Goal: Information Seeking & Learning: Learn about a topic

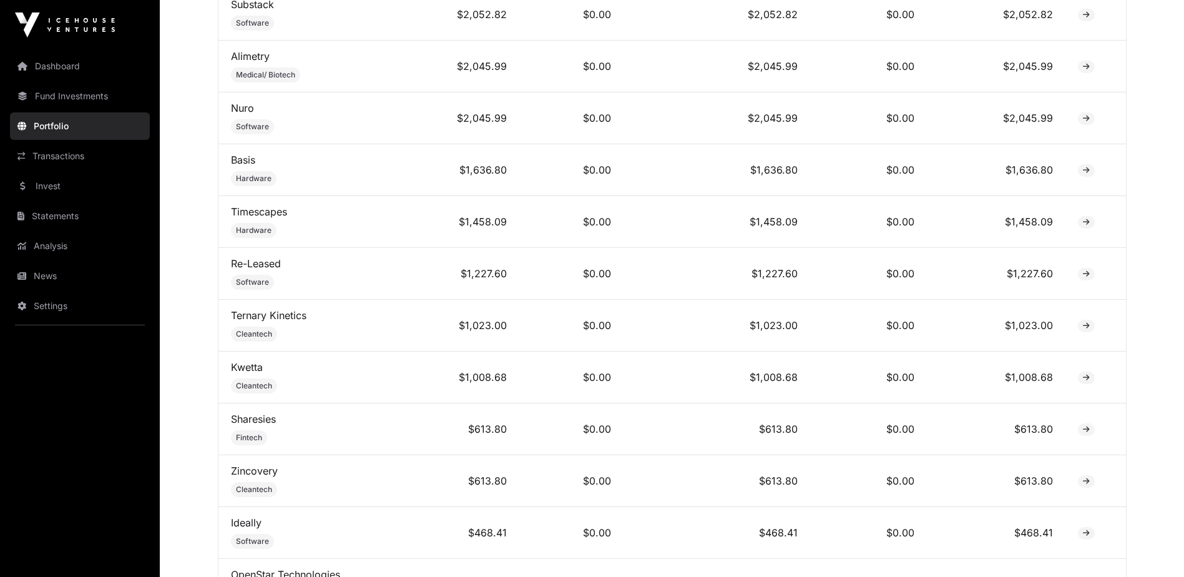
scroll to position [749, 0]
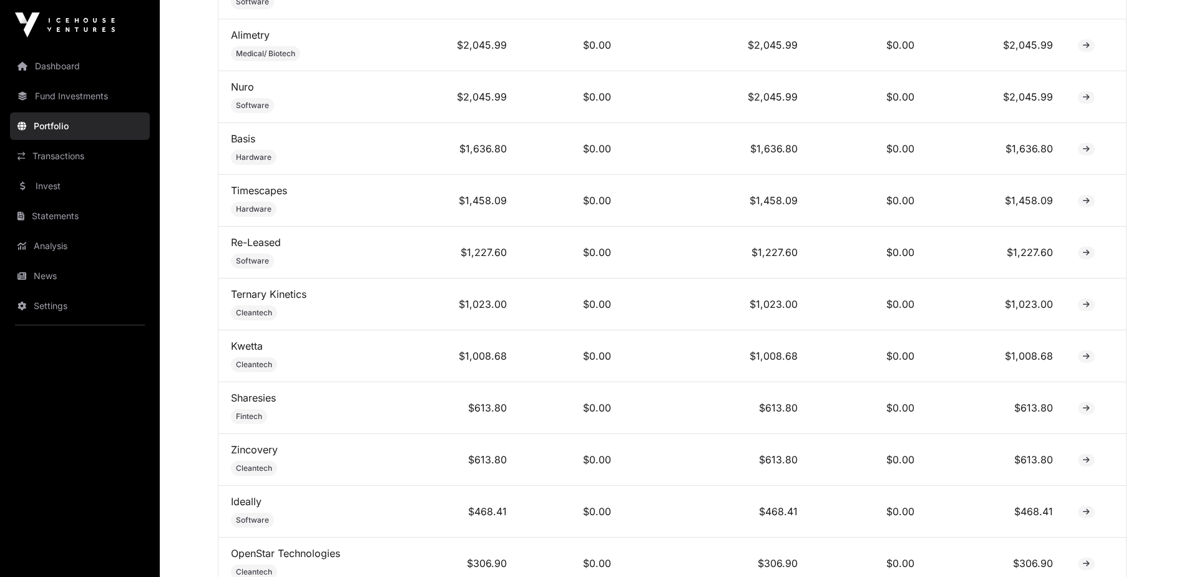
click at [252, 401] on link "Sharesies" at bounding box center [253, 397] width 45 height 12
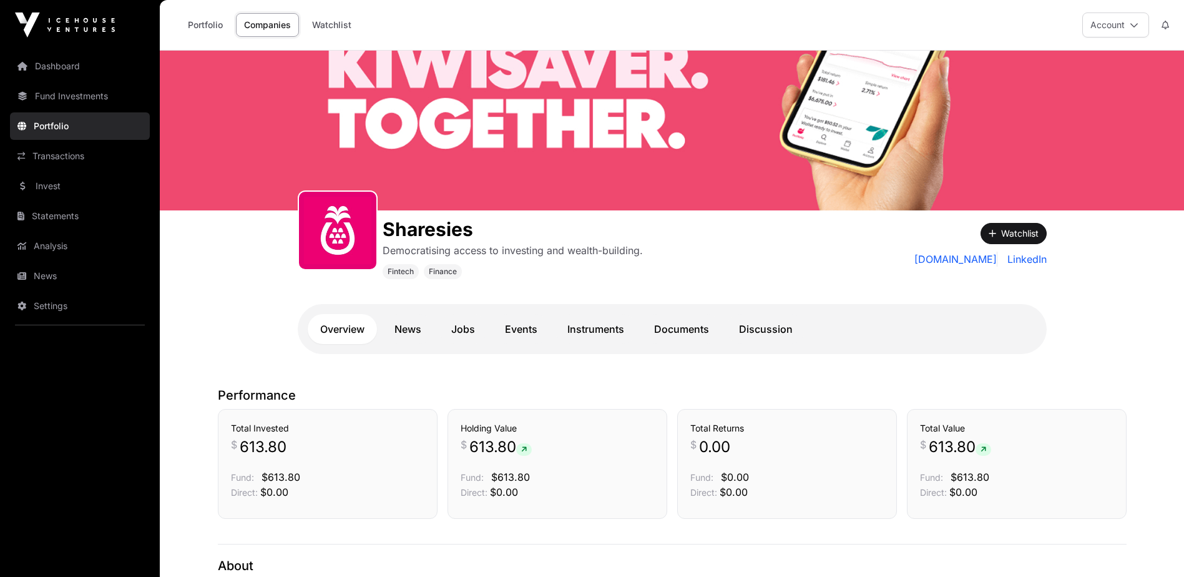
click at [751, 326] on link "Discussion" at bounding box center [766, 329] width 79 height 30
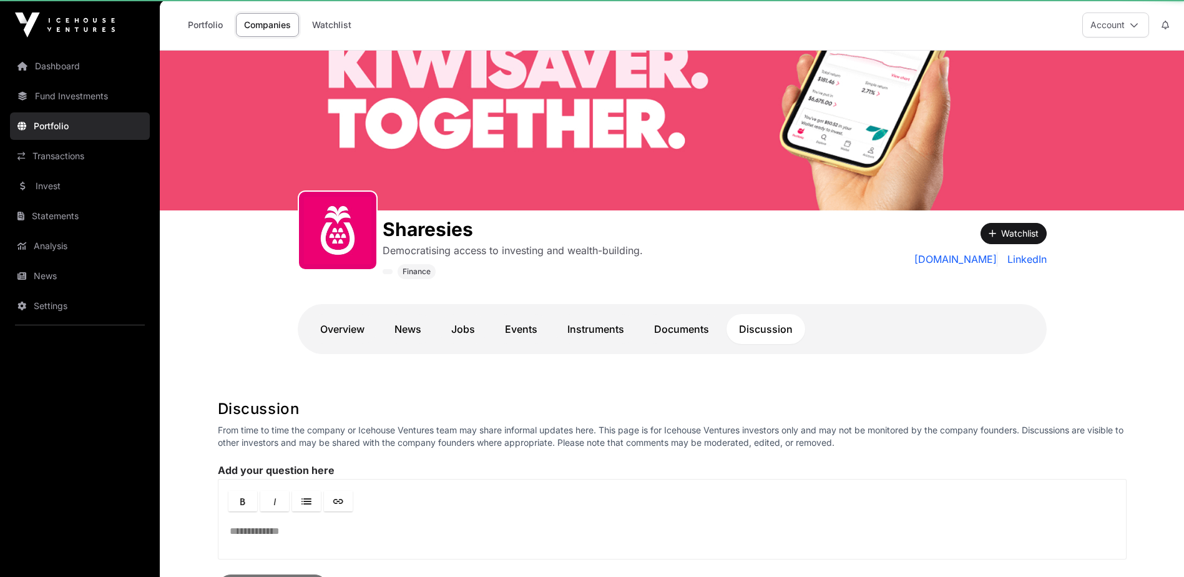
click at [672, 334] on link "Documents" at bounding box center [682, 329] width 80 height 30
click at [690, 330] on link "Documents" at bounding box center [682, 329] width 80 height 30
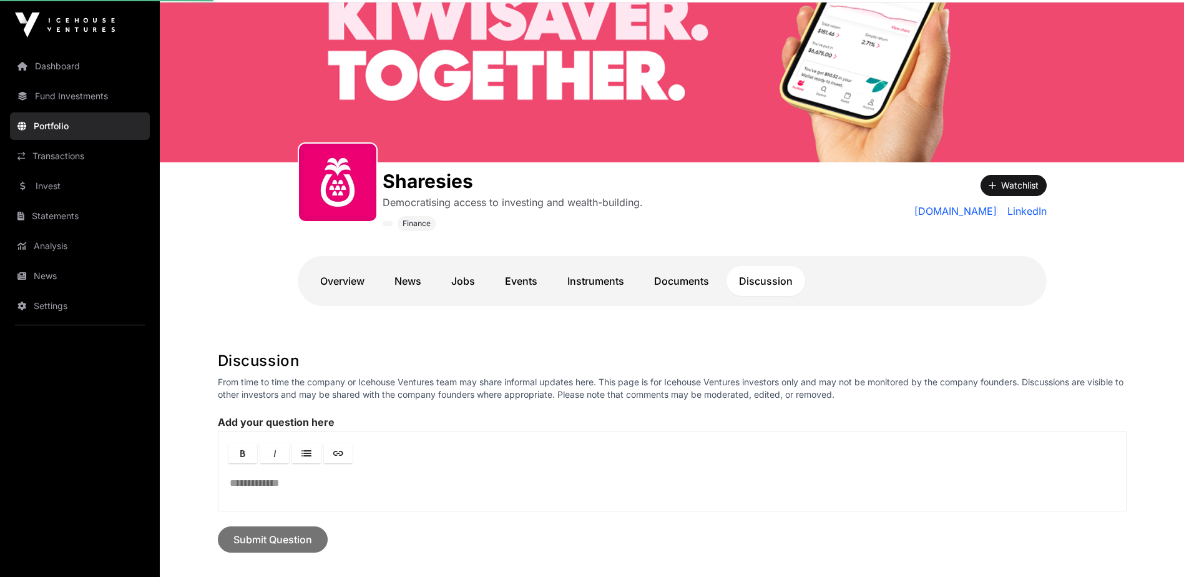
scroll to position [62, 0]
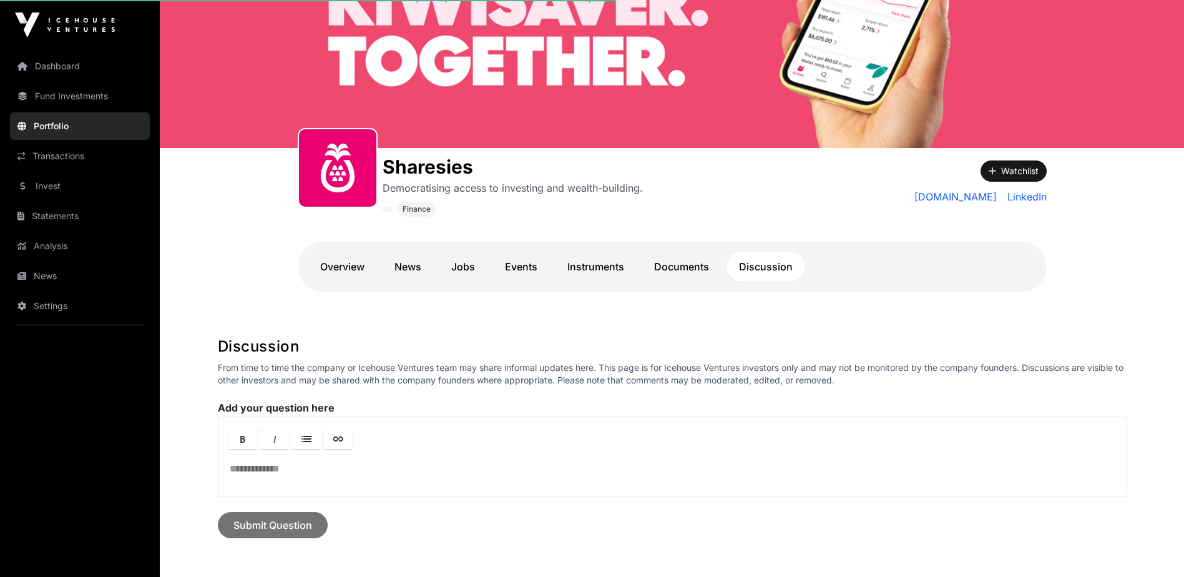
click at [672, 273] on link "Documents" at bounding box center [682, 267] width 80 height 30
click at [677, 263] on link "Documents" at bounding box center [682, 267] width 80 height 30
drag, startPoint x: 740, startPoint y: 338, endPoint x: 697, endPoint y: 327, distance: 44.5
click at [735, 337] on h1 "Discussion" at bounding box center [672, 346] width 909 height 20
click at [663, 260] on link "Documents" at bounding box center [682, 267] width 80 height 30
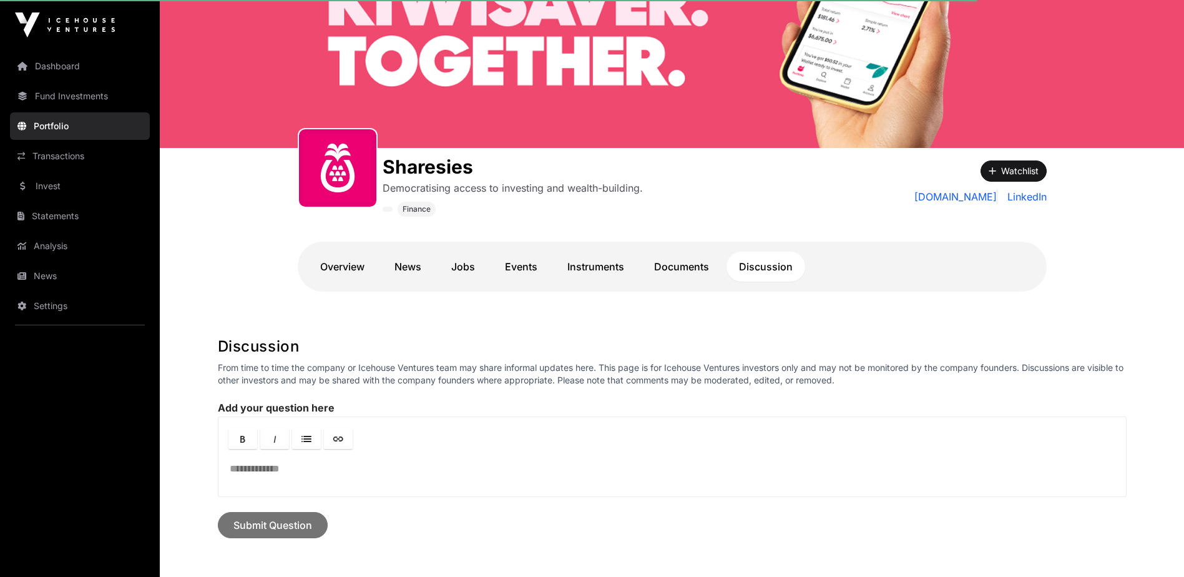
click at [682, 313] on main "Sharesies Democratising access to investing and wealth-building. Finance Democr…" at bounding box center [672, 340] width 1024 height 705
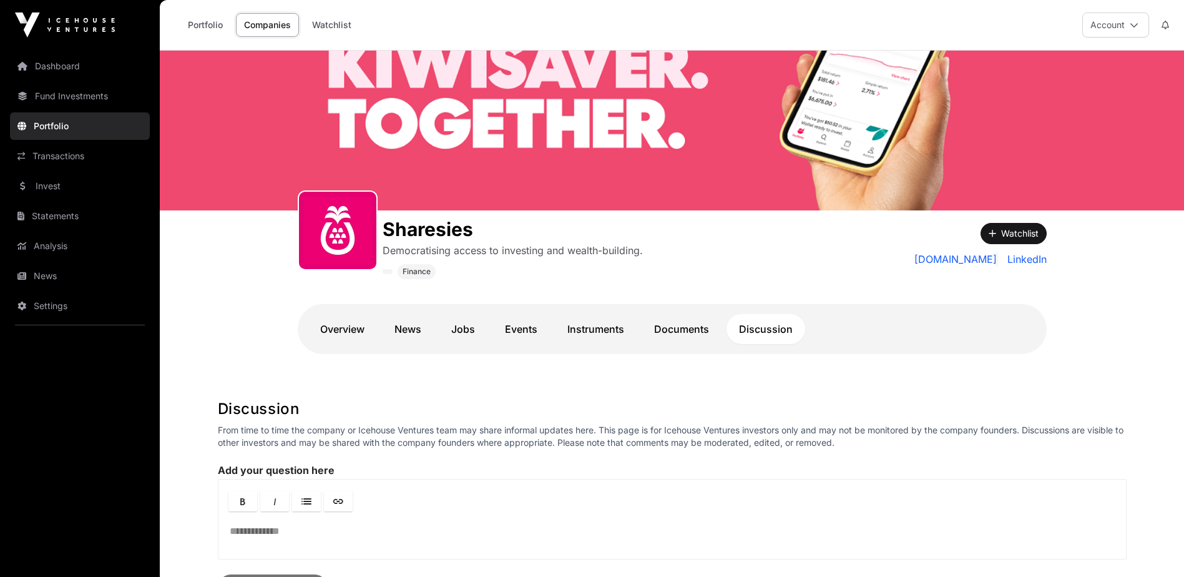
scroll to position [62, 0]
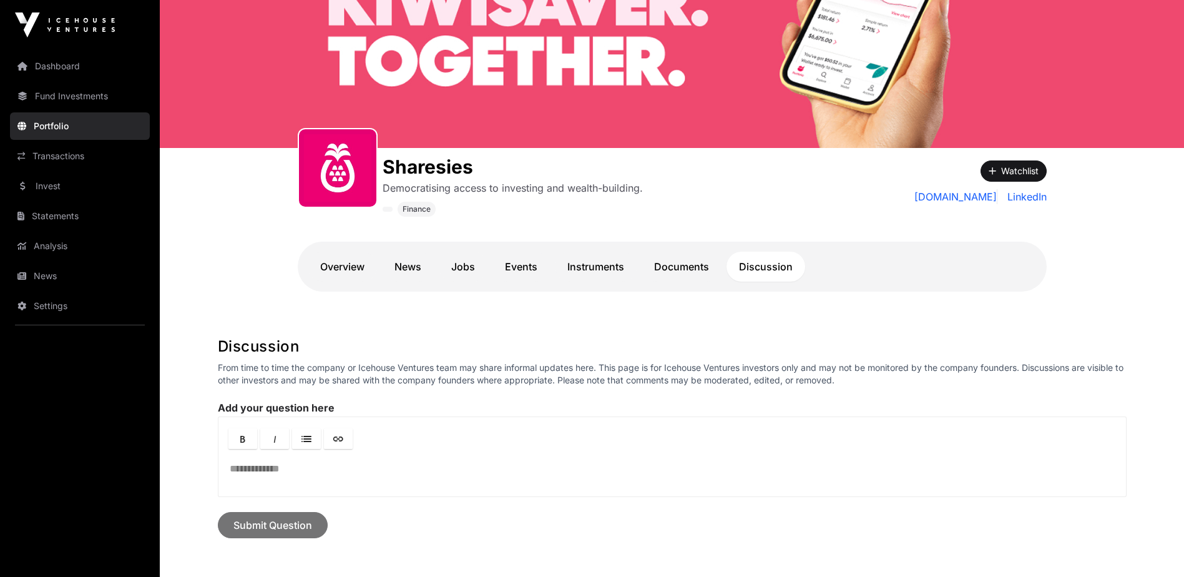
click at [683, 281] on link "Documents" at bounding box center [682, 267] width 80 height 30
click at [687, 272] on link "Documents" at bounding box center [682, 267] width 80 height 30
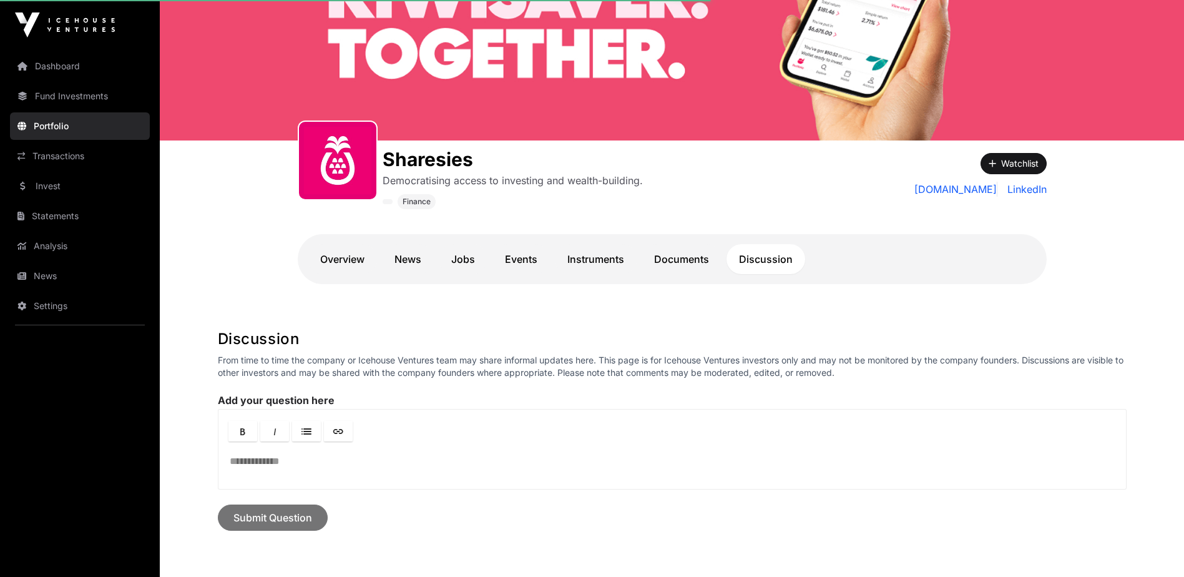
scroll to position [0, 0]
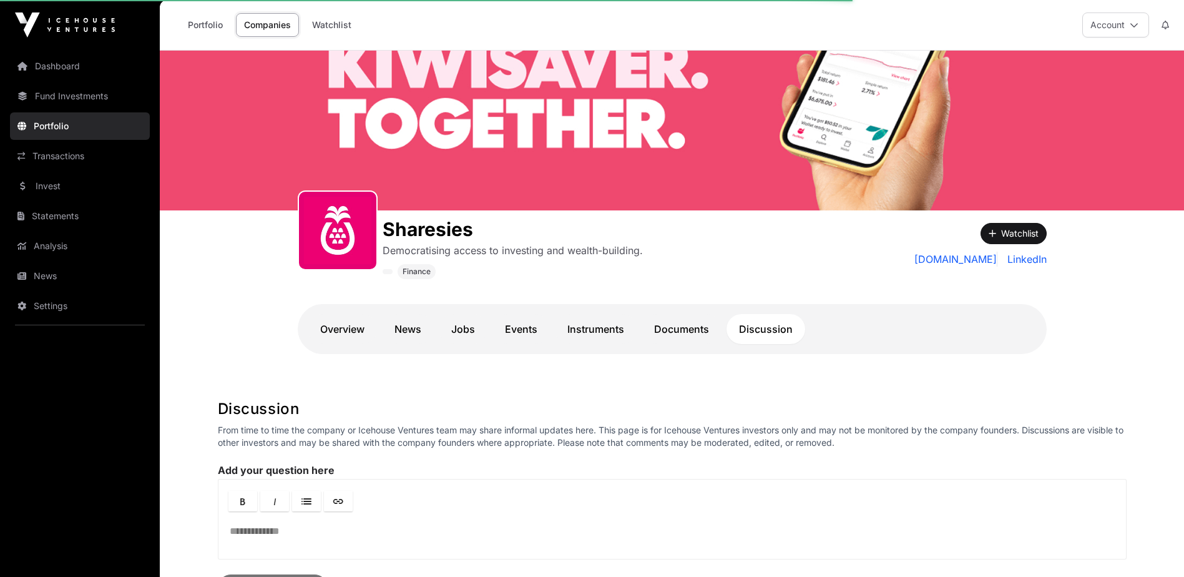
click at [371, 328] on link "Overview" at bounding box center [342, 329] width 69 height 30
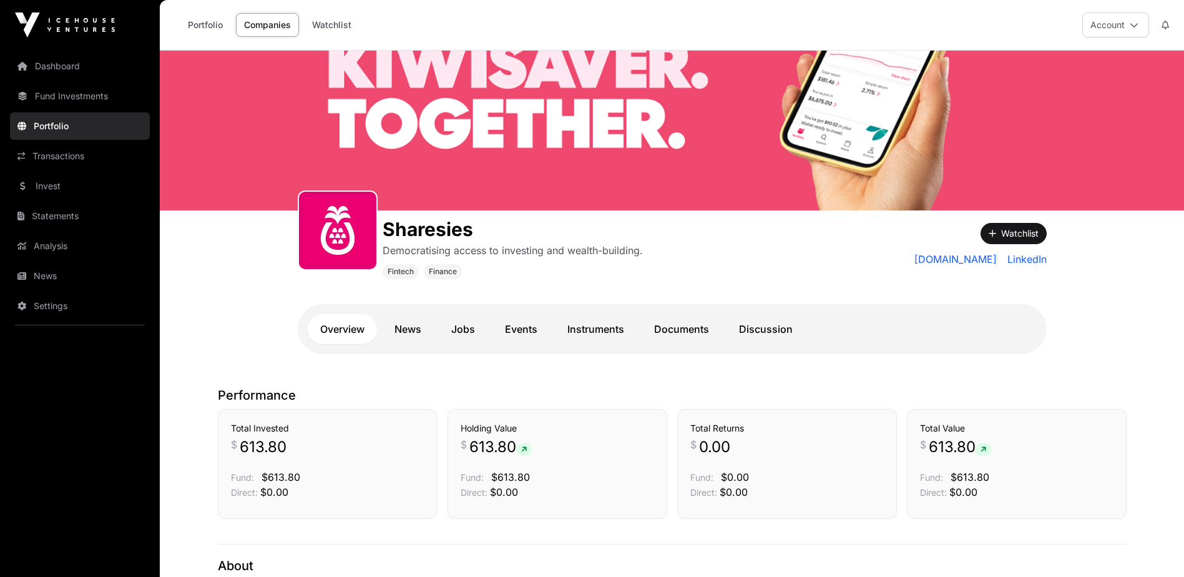
click at [677, 320] on link "Documents" at bounding box center [682, 329] width 80 height 30
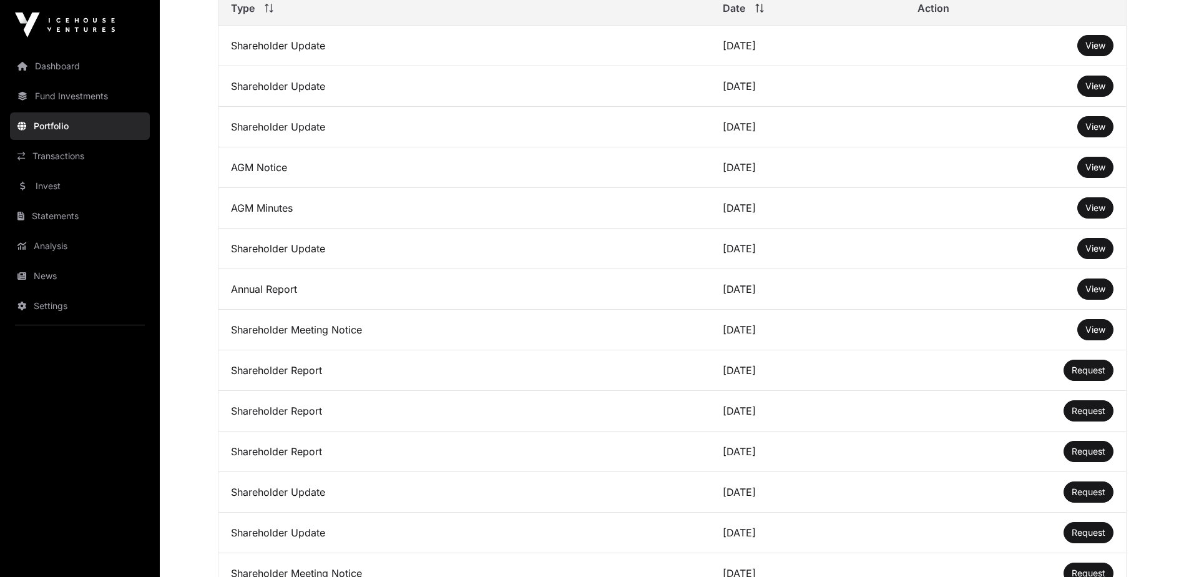
scroll to position [183, 0]
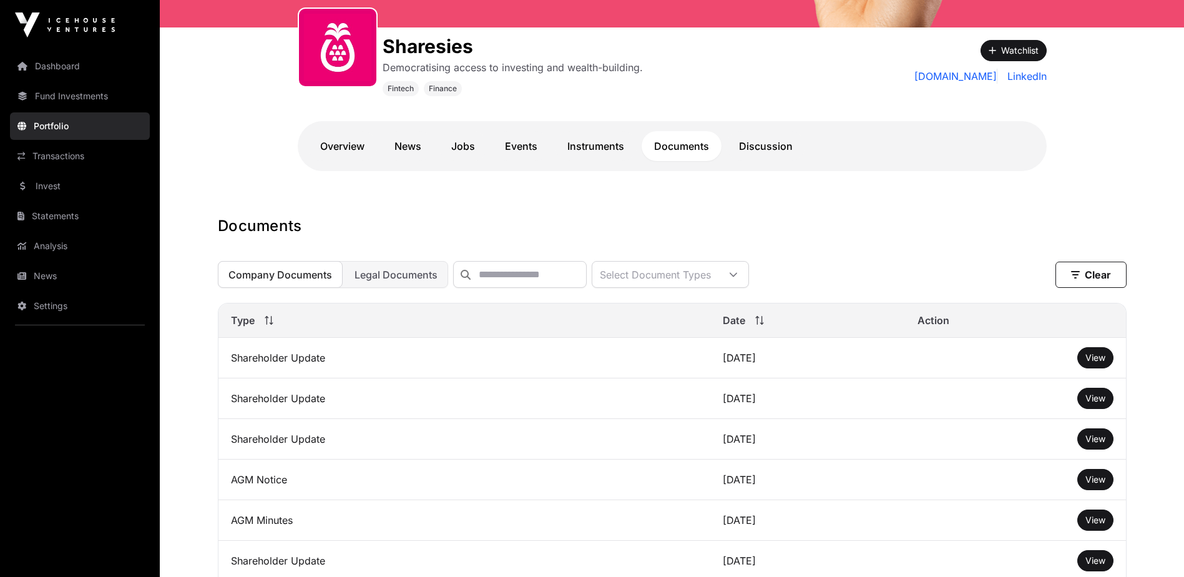
click at [1090, 363] on span "View" at bounding box center [1095, 357] width 20 height 11
click at [1092, 403] on span "View" at bounding box center [1095, 398] width 20 height 11
click at [1104, 444] on span "View" at bounding box center [1095, 438] width 20 height 11
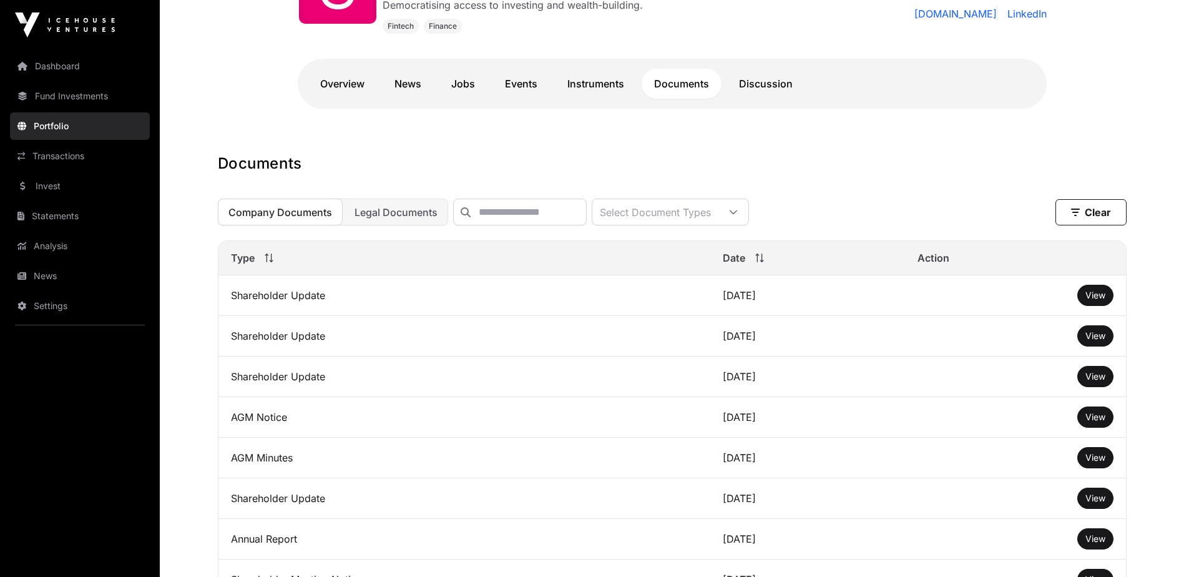
scroll to position [308, 0]
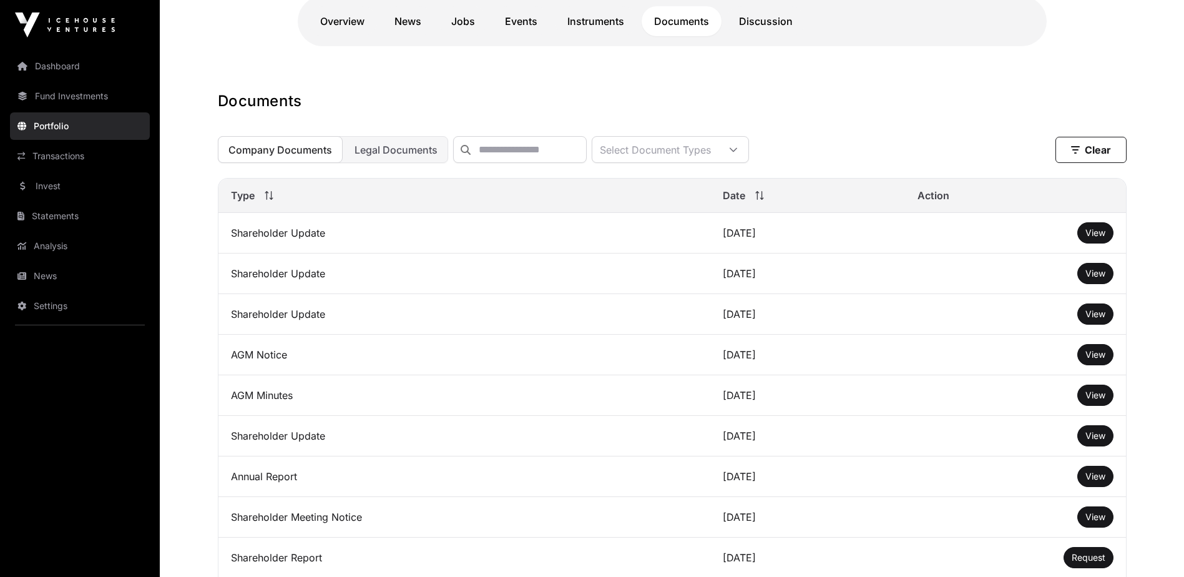
click at [1090, 481] on span "View" at bounding box center [1095, 476] width 20 height 11
click at [815, 98] on h1 "Documents" at bounding box center [672, 101] width 909 height 20
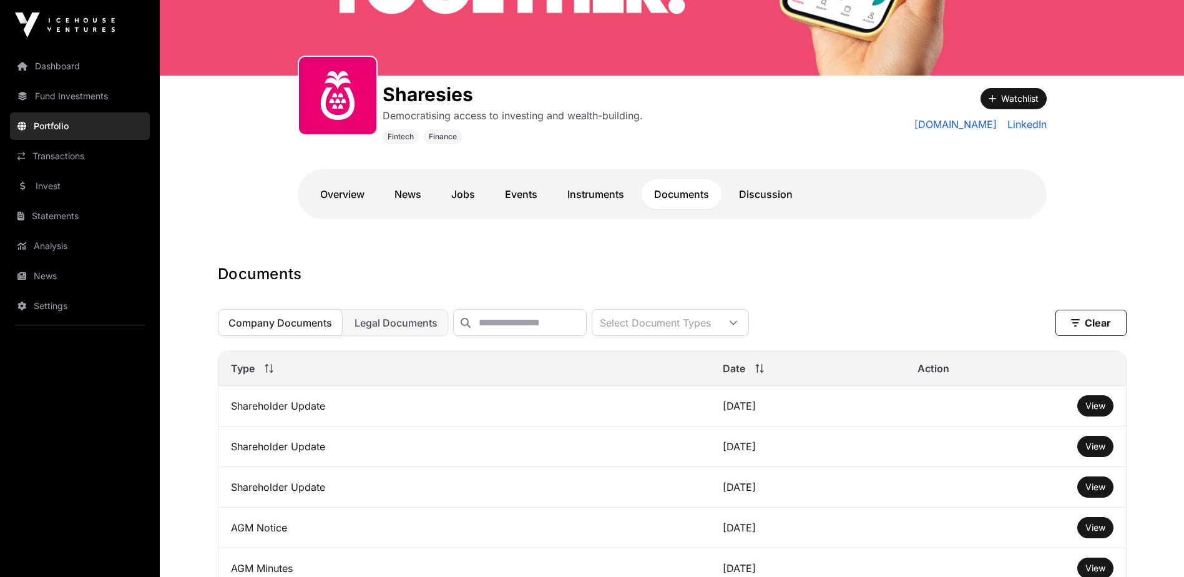
scroll to position [0, 0]
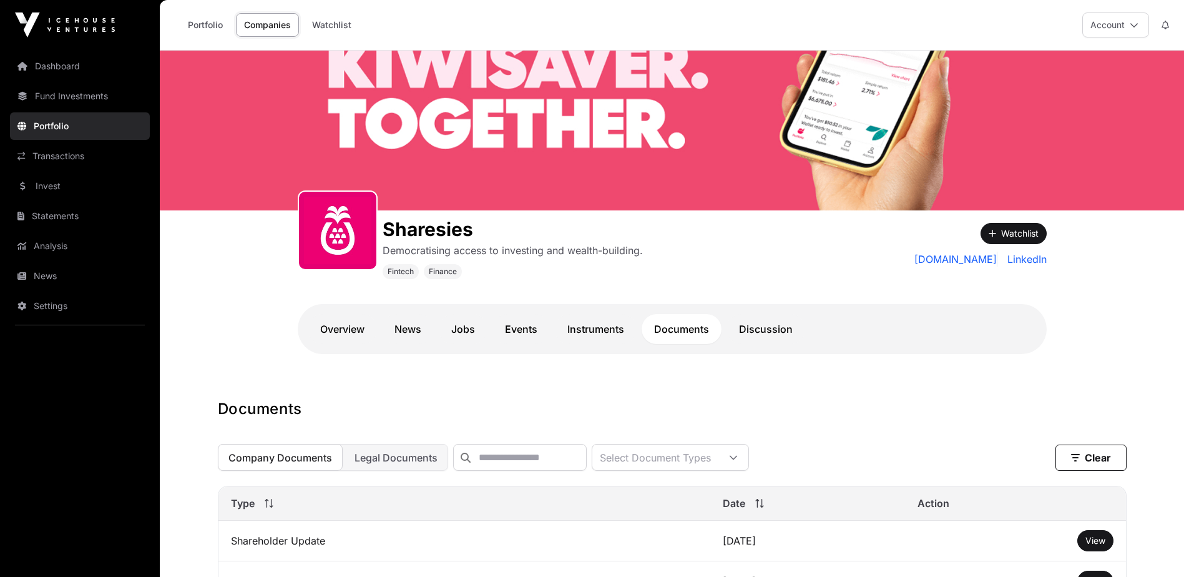
click at [64, 102] on link "Fund Investments" at bounding box center [80, 95] width 140 height 27
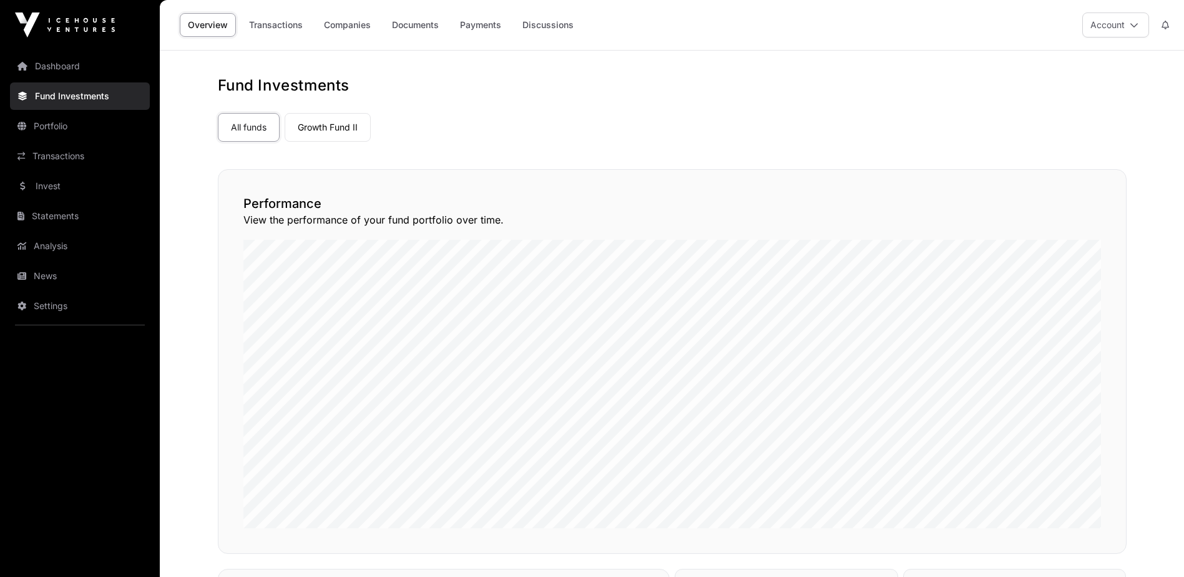
click at [86, 181] on link "Invest" at bounding box center [80, 185] width 140 height 27
click at [44, 113] on link "Portfolio" at bounding box center [80, 125] width 140 height 27
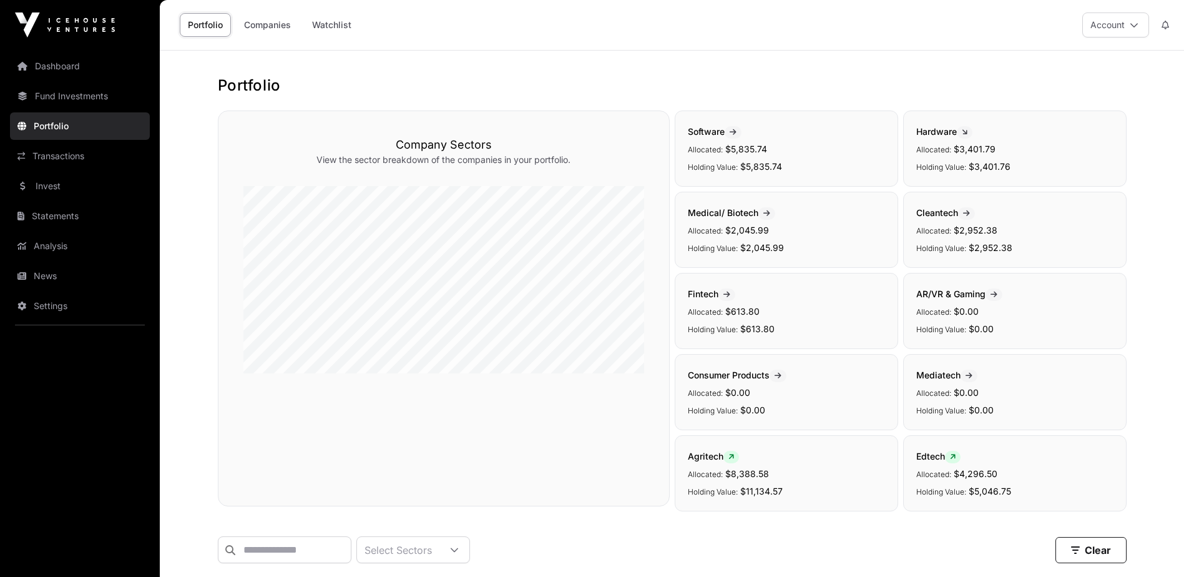
click at [86, 130] on link "Portfolio" at bounding box center [80, 125] width 140 height 27
drag, startPoint x: 1069, startPoint y: 79, endPoint x: 1076, endPoint y: 68, distance: 13.5
click at [1069, 78] on h1 "Portfolio" at bounding box center [672, 86] width 909 height 20
